Goal: Information Seeking & Learning: Learn about a topic

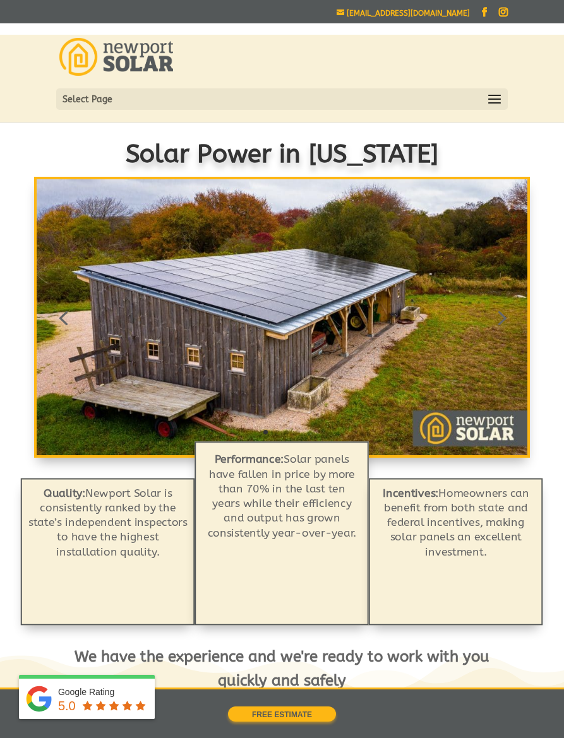
click at [495, 99] on span at bounding box center [494, 100] width 20 height 20
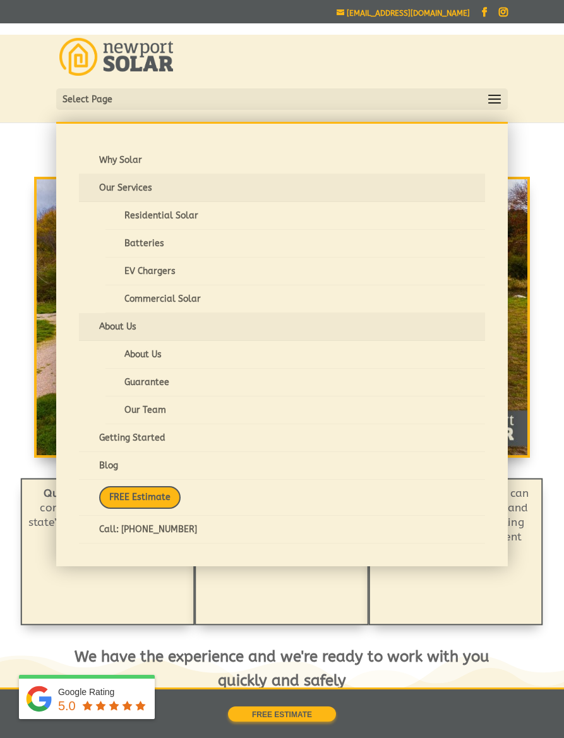
click at [168, 350] on link "About Us" at bounding box center [295, 355] width 380 height 28
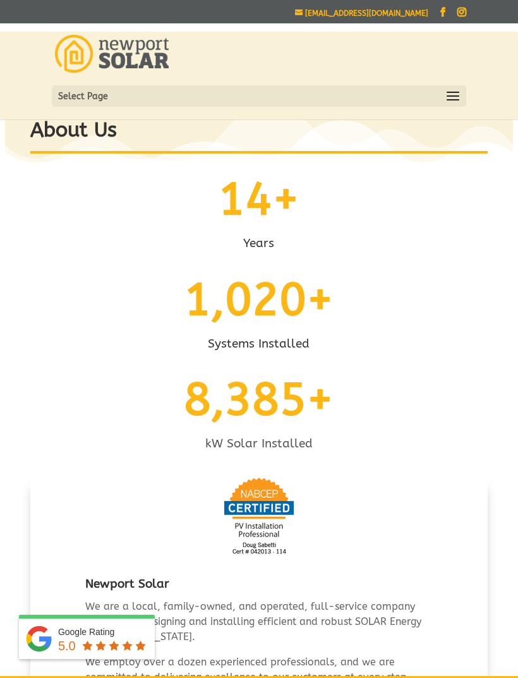
click at [450, 95] on span at bounding box center [453, 97] width 20 height 20
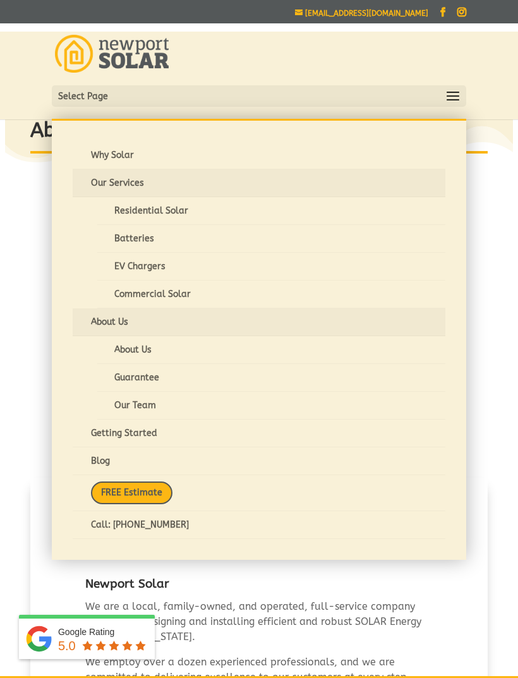
click at [184, 405] on link "Our Team" at bounding box center [271, 406] width 348 height 28
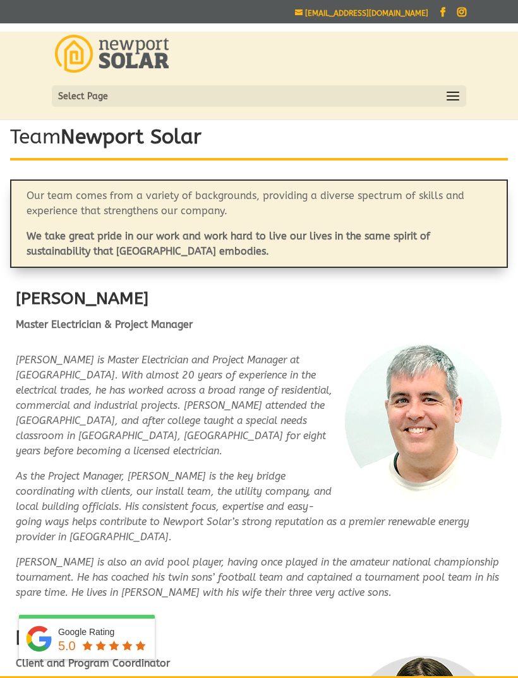
click at [448, 102] on span at bounding box center [453, 97] width 20 height 20
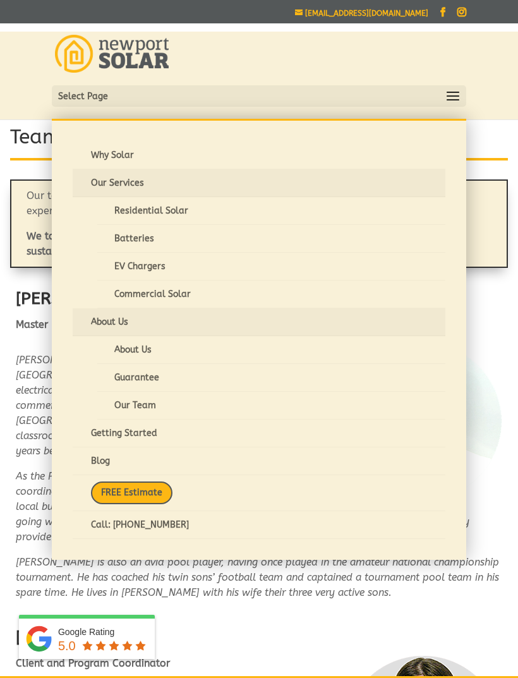
click at [168, 354] on link "About Us" at bounding box center [271, 350] width 348 height 28
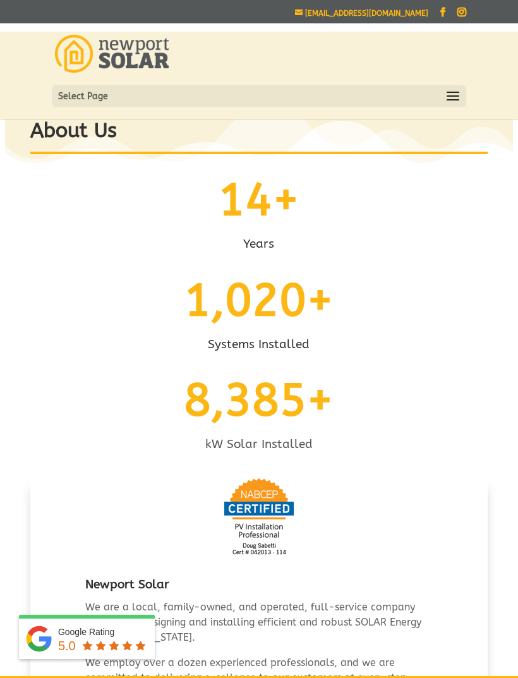
click at [452, 92] on span at bounding box center [453, 97] width 20 height 20
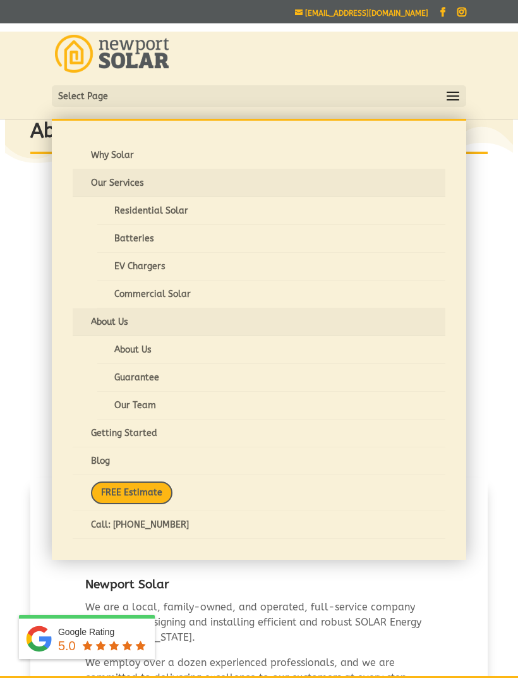
click at [493, 63] on header "Why Solar Our Services Residential Solar Batteries EV Chargers Commercial Solar…" at bounding box center [259, 76] width 518 height 88
click at [22, 254] on div "About Us 14+ Years 1,020+ Systems Installed 8,385+ kW Solar Installed Newport S…" at bounding box center [259, 633] width 508 height 1057
click at [462, 587] on div "Newport Solar We are a local, family-owned, and operated, full-service company …" at bounding box center [258, 594] width 457 height 232
click at [486, 301] on p "1,020+" at bounding box center [258, 300] width 457 height 45
click at [329, 76] on div "Why Solar Our Services Residential Solar Batteries EV Chargers Commercial Solar…" at bounding box center [259, 71] width 414 height 72
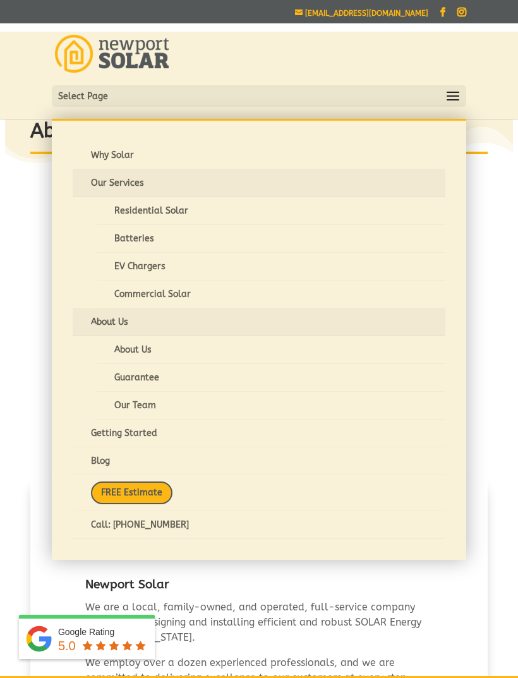
click at [162, 185] on link "Our Services" at bounding box center [259, 183] width 373 height 28
